Goal: Go to known website: Go to known website

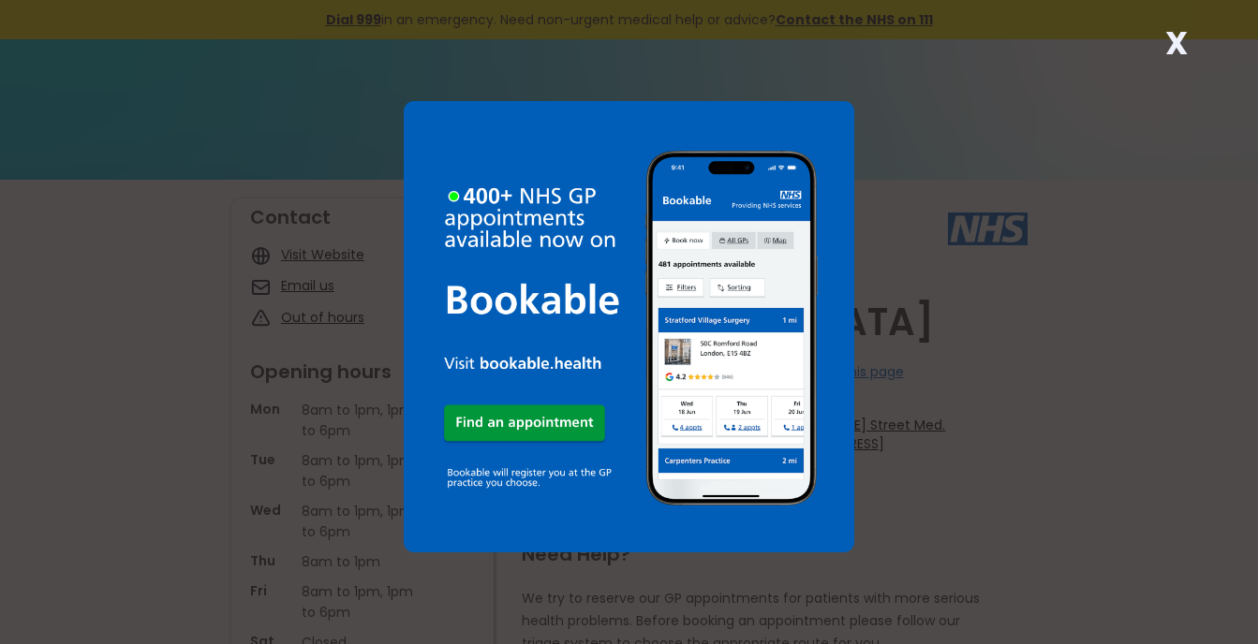
click at [1137, 421] on div "X" at bounding box center [629, 322] width 1258 height 644
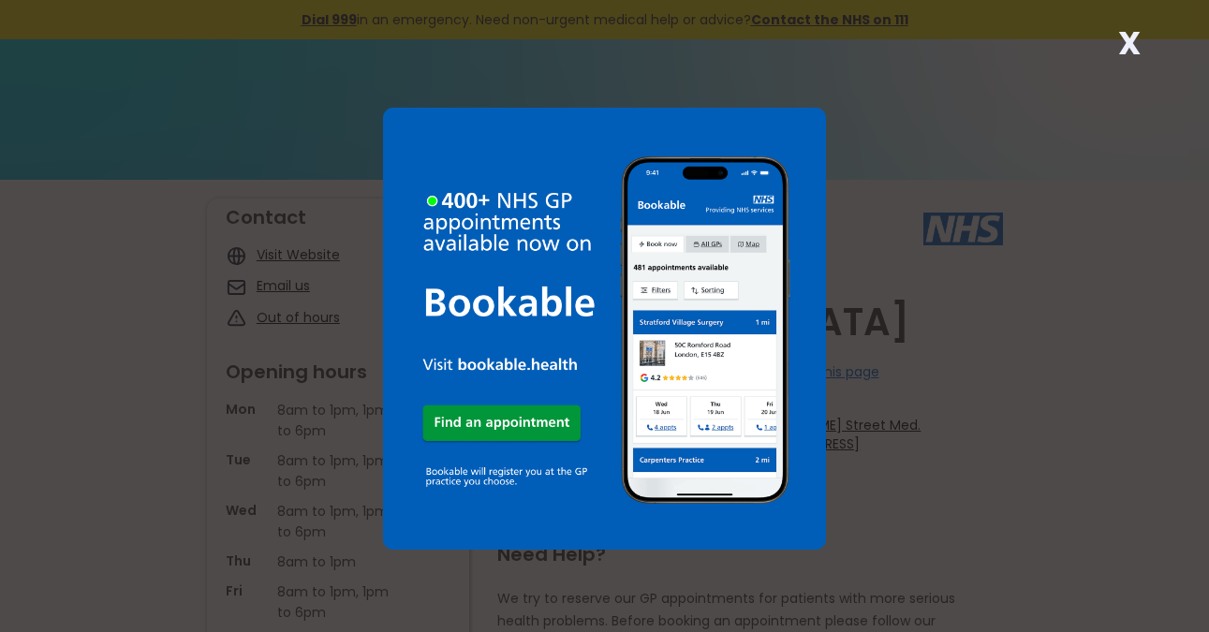
click at [1136, 43] on strong "X" at bounding box center [1129, 43] width 22 height 45
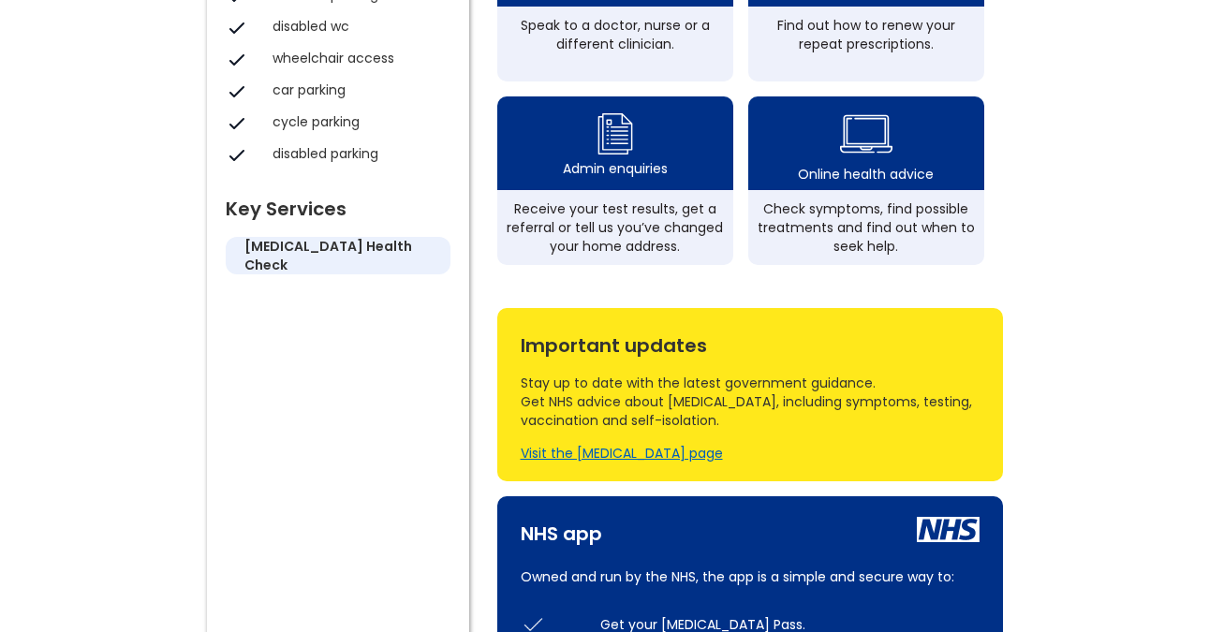
scroll to position [817, 0]
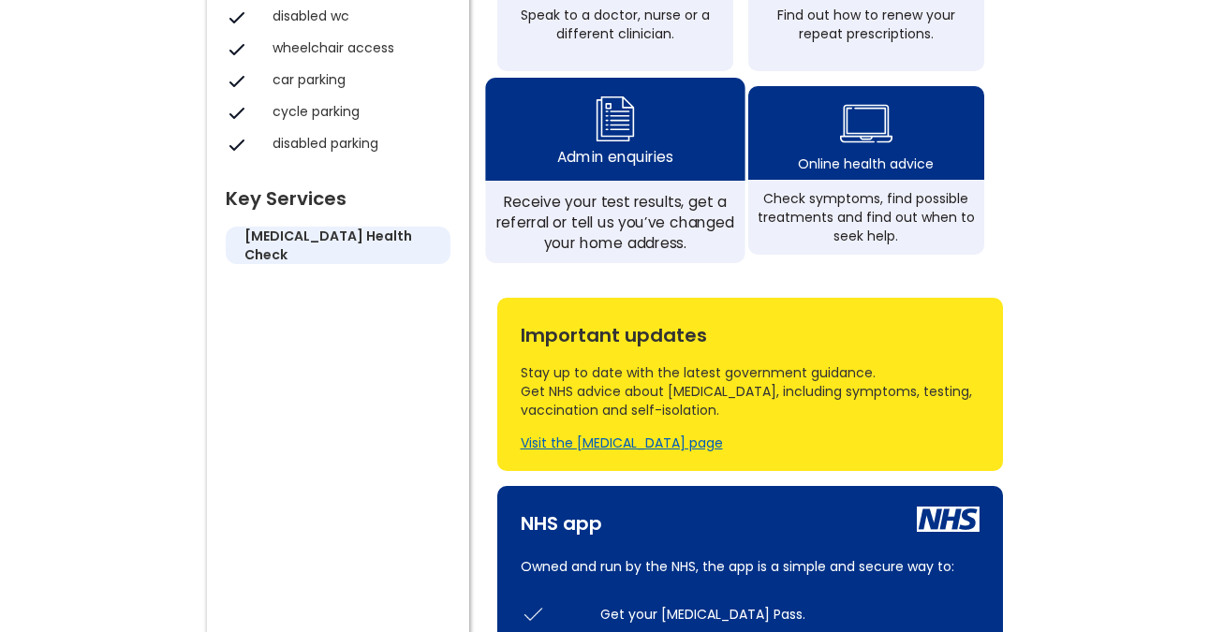
click at [613, 145] on img at bounding box center [614, 118] width 45 height 55
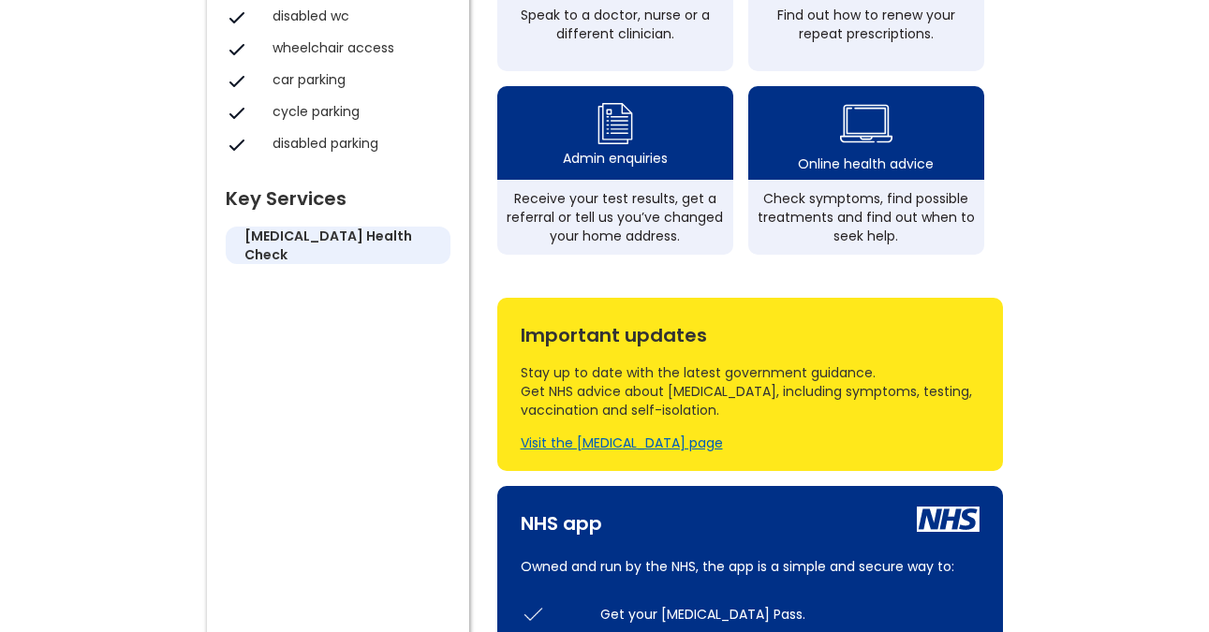
click at [588, 533] on div "NHS app" at bounding box center [561, 519] width 81 height 28
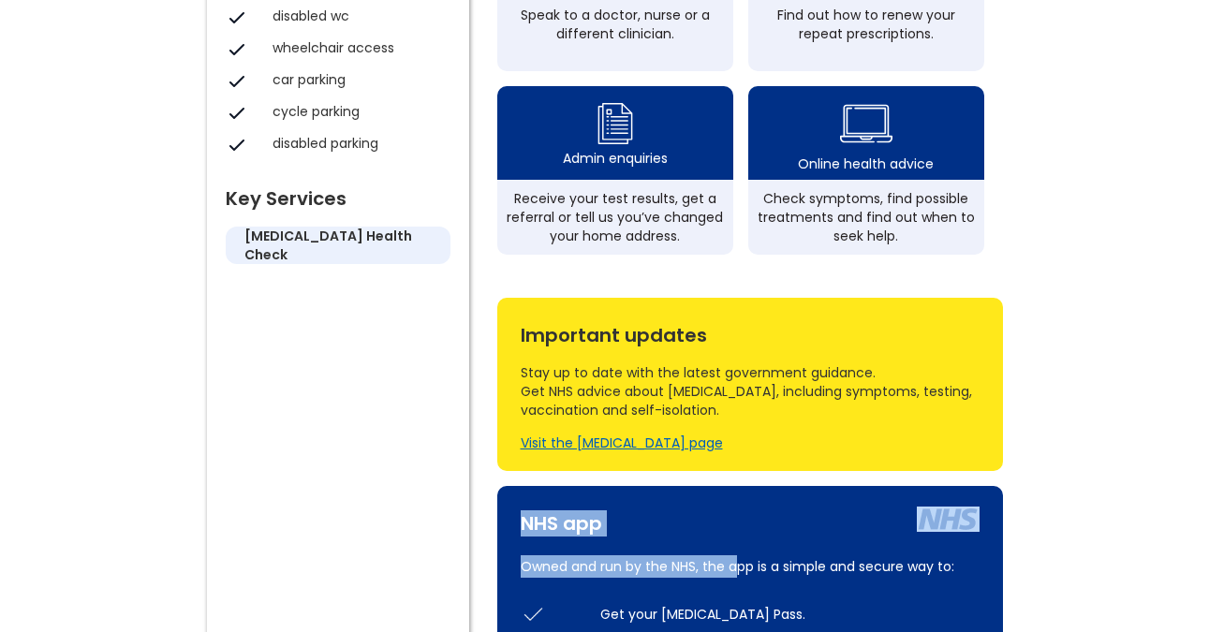
drag, startPoint x: 741, startPoint y: 552, endPoint x: 760, endPoint y: 542, distance: 22.2
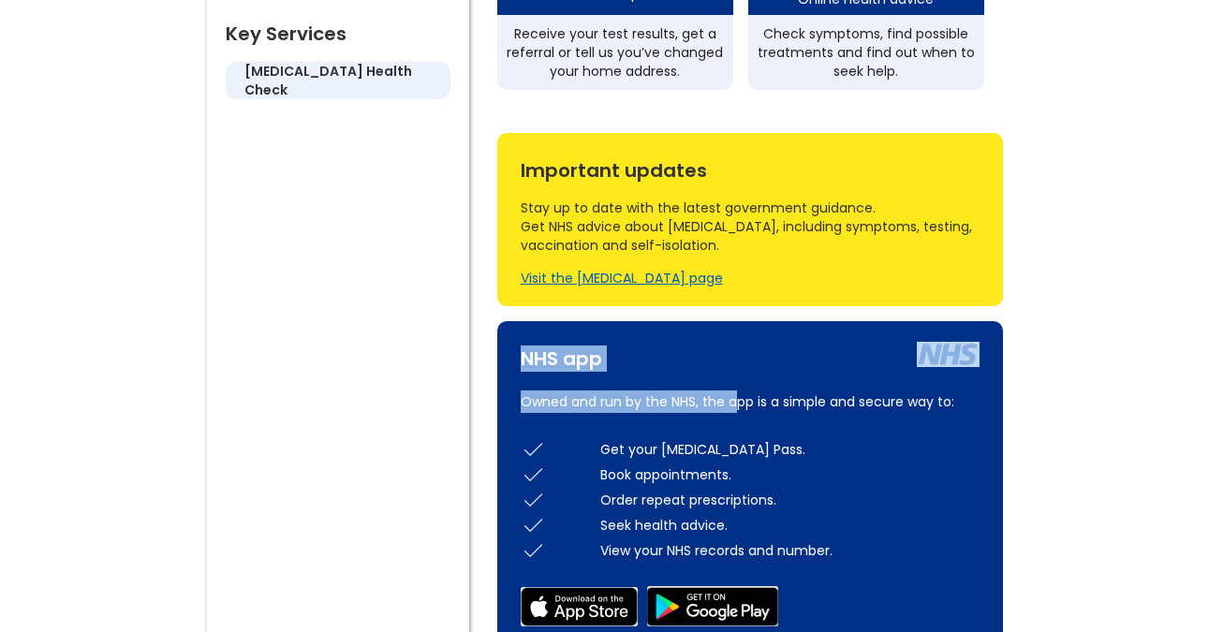
scroll to position [993, 0]
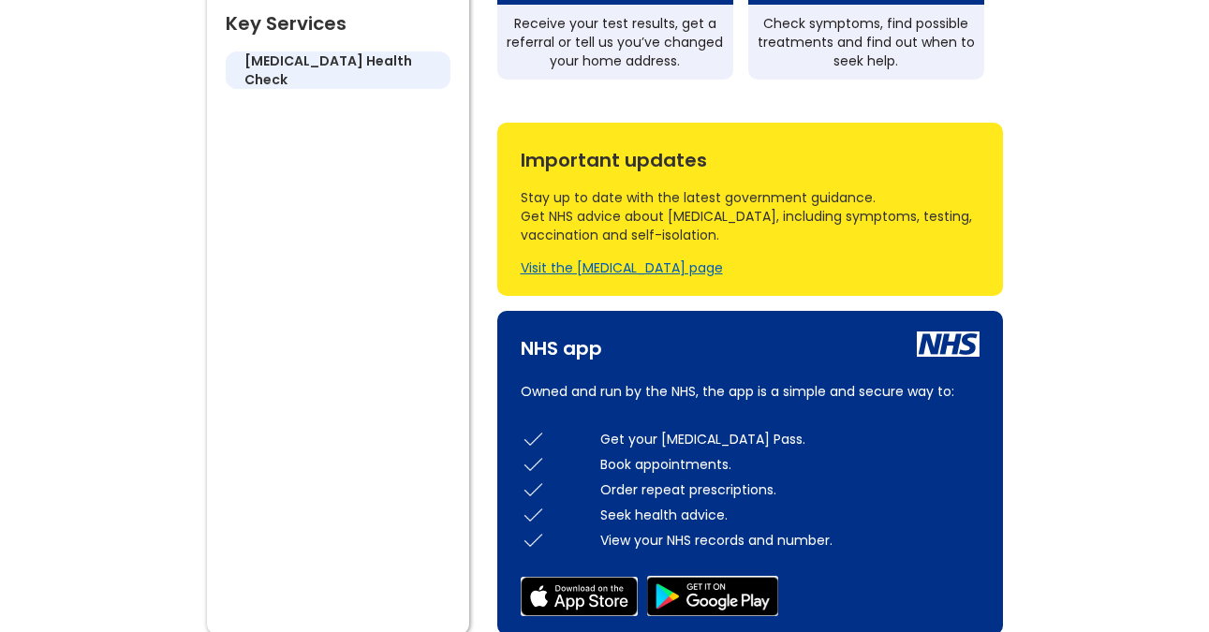
click at [818, 499] on div "Order repeat prescriptions." at bounding box center [789, 489] width 379 height 19
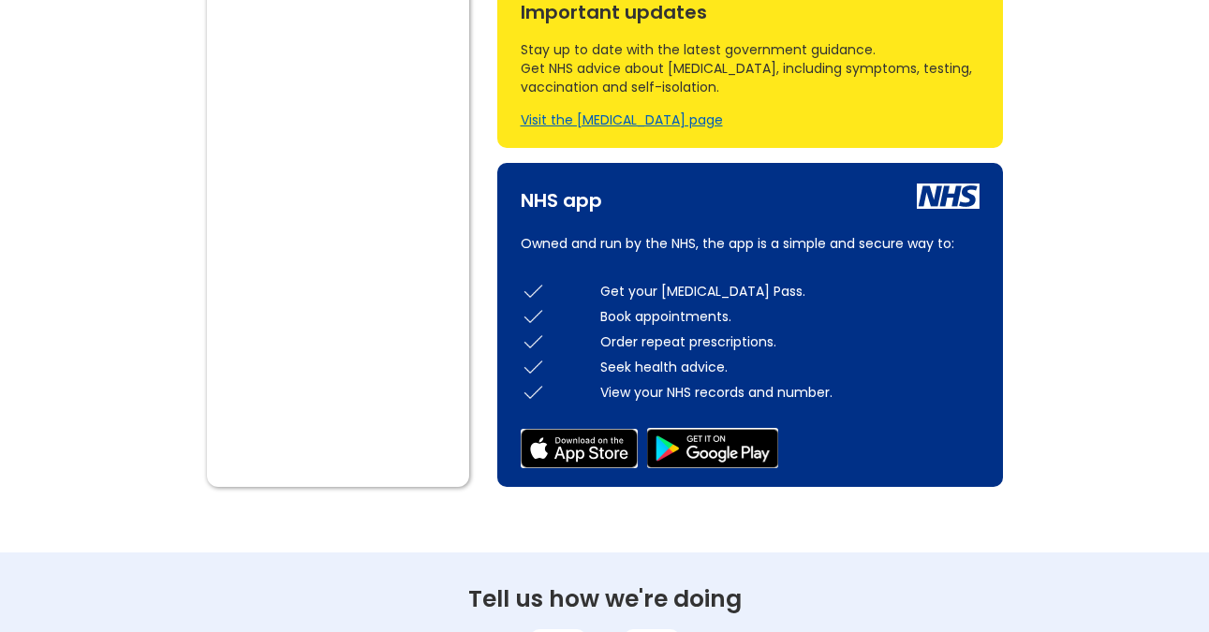
scroll to position [1177, 0]
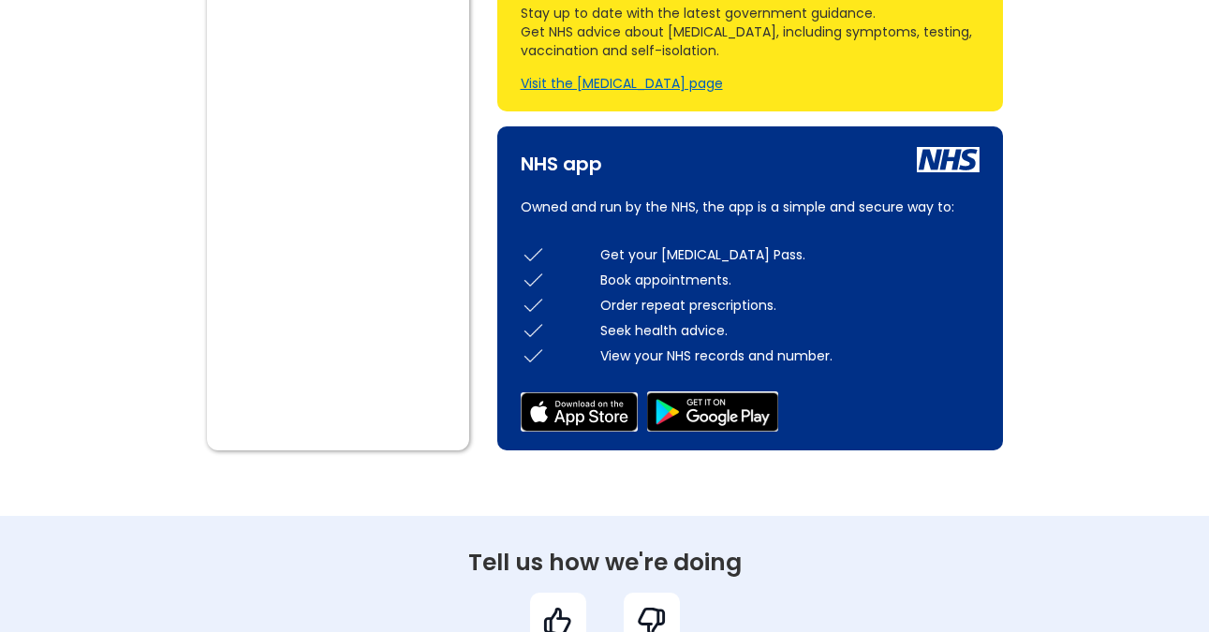
click at [583, 173] on div "NHS app" at bounding box center [561, 159] width 81 height 28
click at [938, 172] on img at bounding box center [948, 159] width 63 height 25
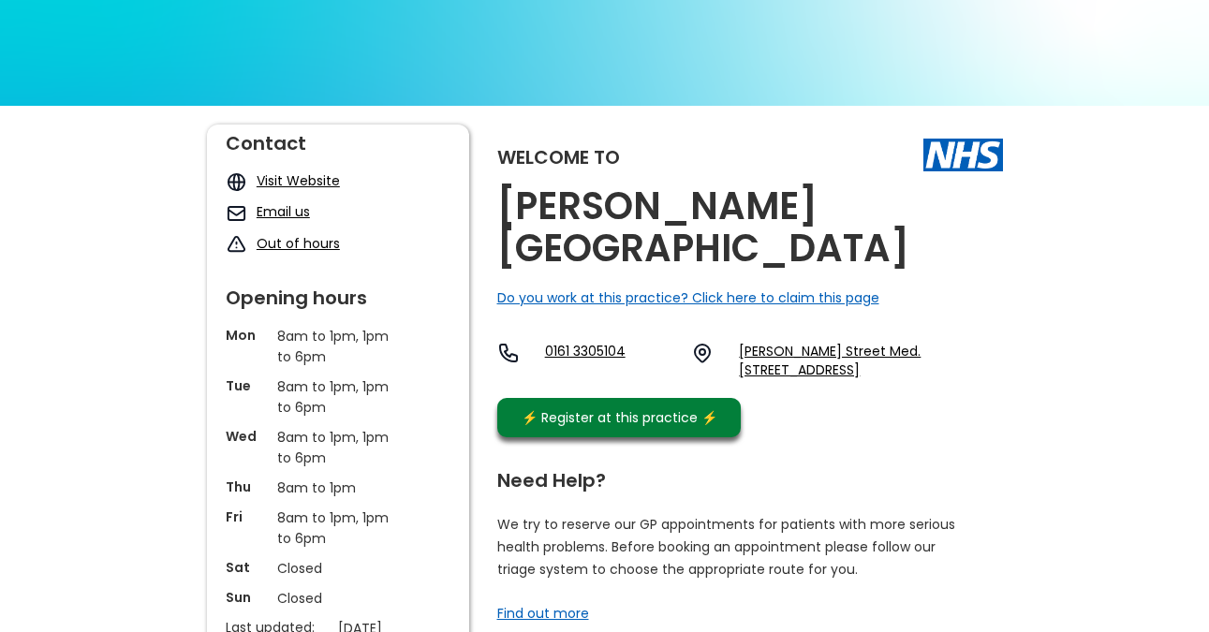
scroll to position [0, 0]
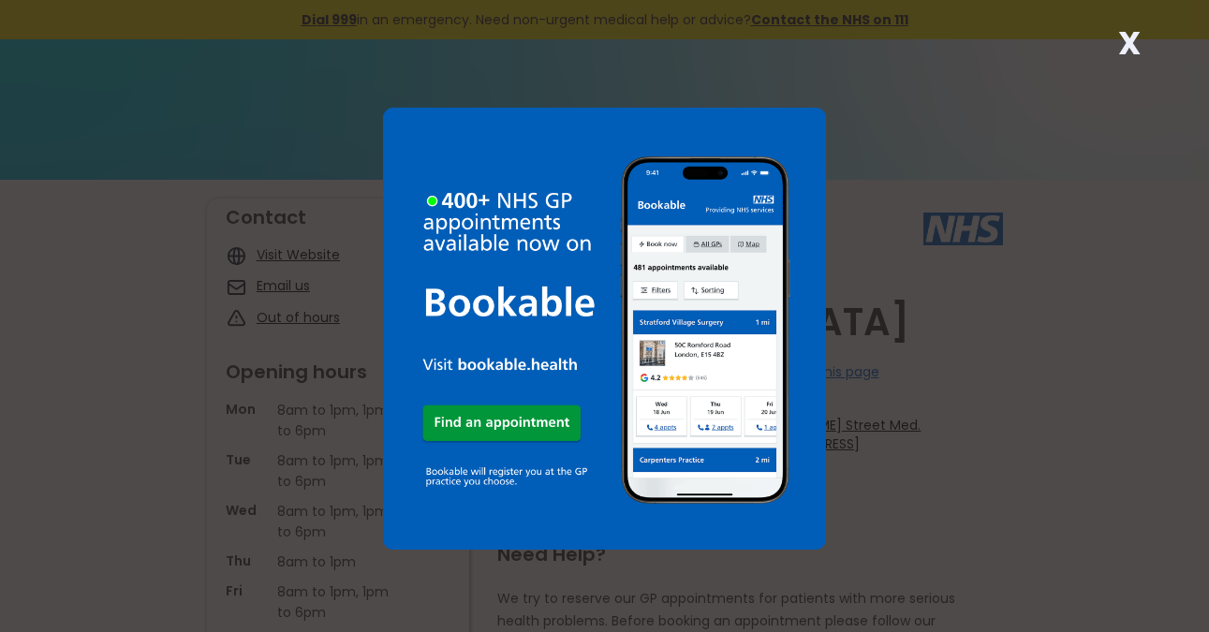
click at [1129, 41] on strong "X" at bounding box center [1129, 43] width 22 height 45
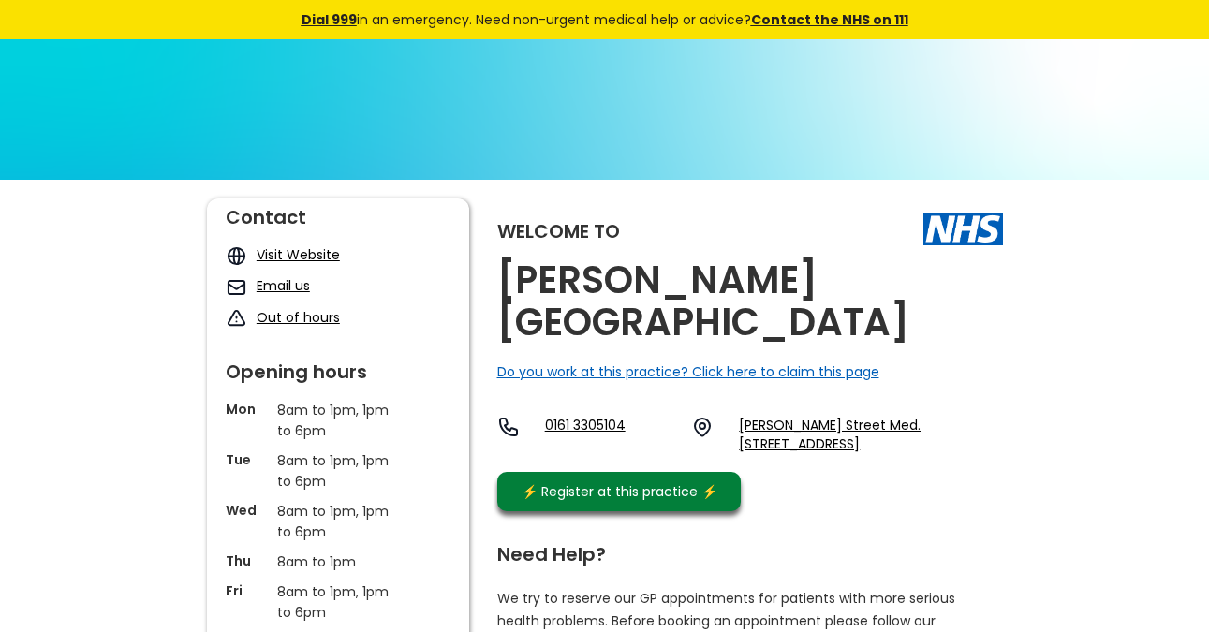
click at [295, 255] on link "Visit Website" at bounding box center [298, 254] width 83 height 19
